Goal: Task Accomplishment & Management: Use online tool/utility

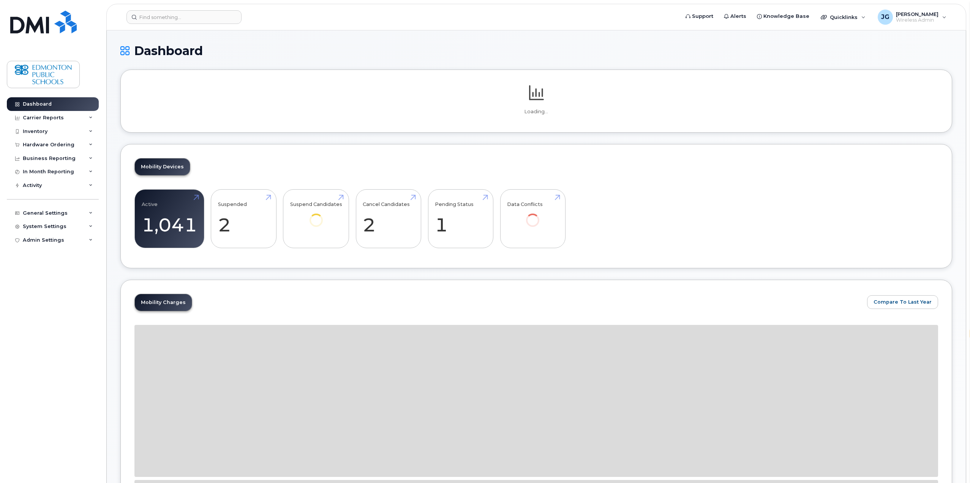
select select "en"
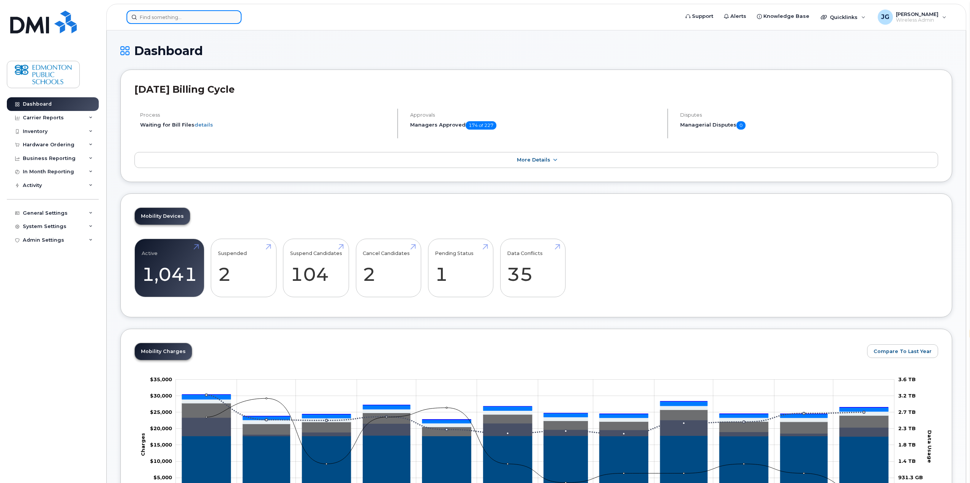
click at [192, 18] on input at bounding box center [183, 17] width 115 height 14
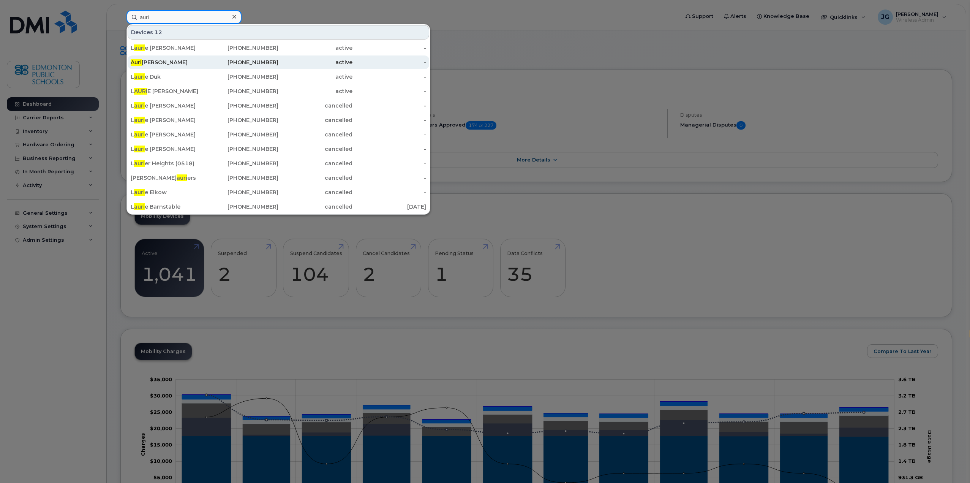
type input "auri"
click at [205, 58] on div "Auri ana Burns" at bounding box center [242, 62] width 74 height 14
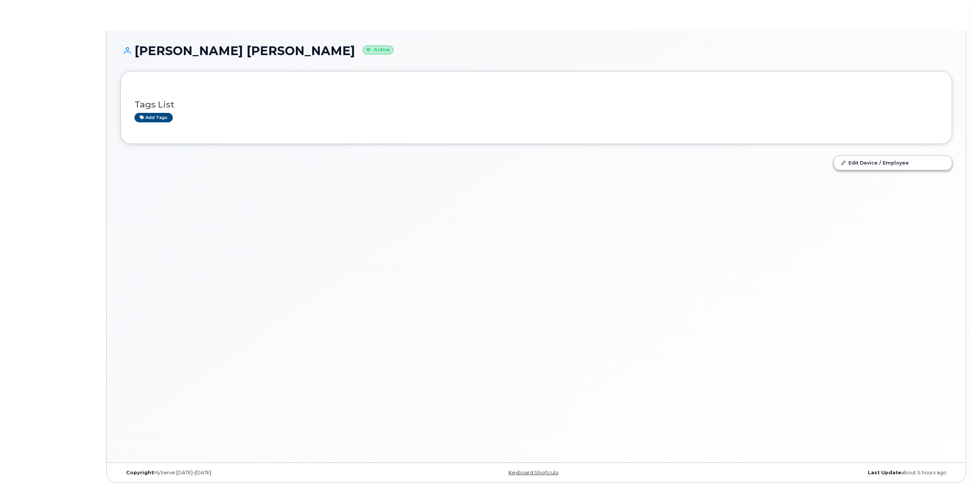
select select "en"
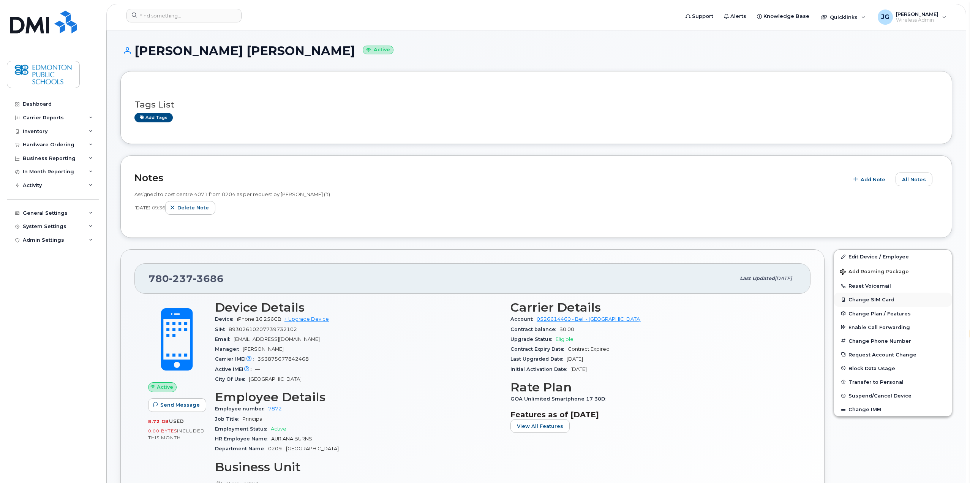
click at [866, 297] on button "Change SIM Card" at bounding box center [893, 299] width 118 height 14
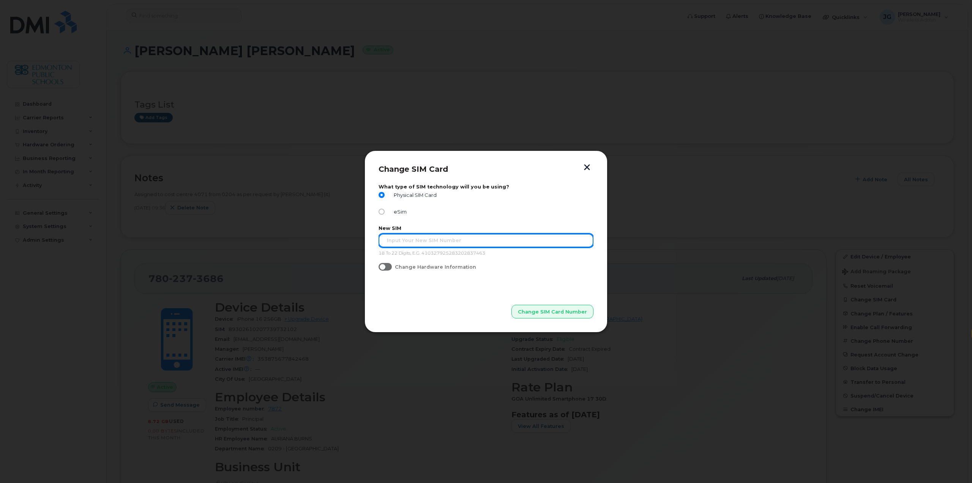
click at [431, 245] on input "text" at bounding box center [486, 241] width 215 height 14
type input "89302610206401013817"
click at [512, 305] on button "Change SIM Card Number" at bounding box center [553, 312] width 82 height 14
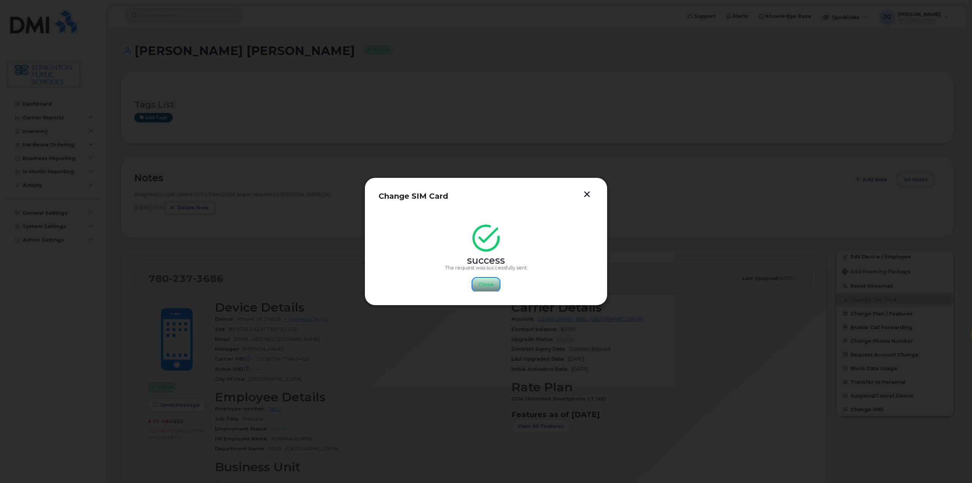
click at [477, 285] on button "Close" at bounding box center [485, 285] width 27 height 14
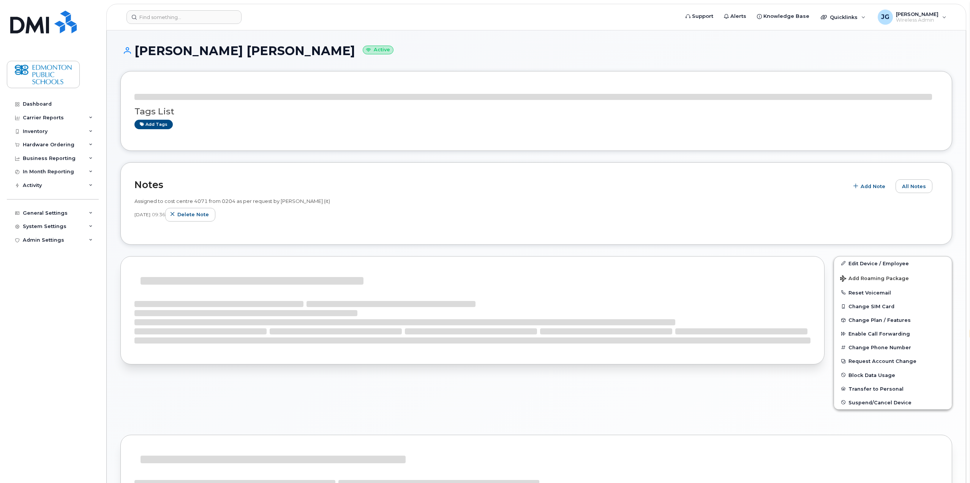
select select "en"
